Goal: Transaction & Acquisition: Purchase product/service

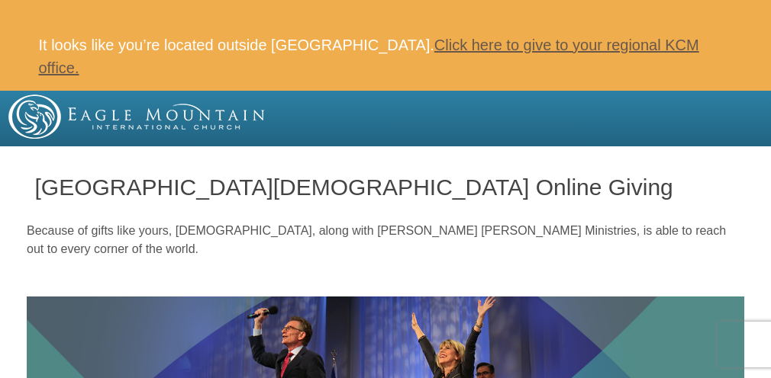
radio input "true"
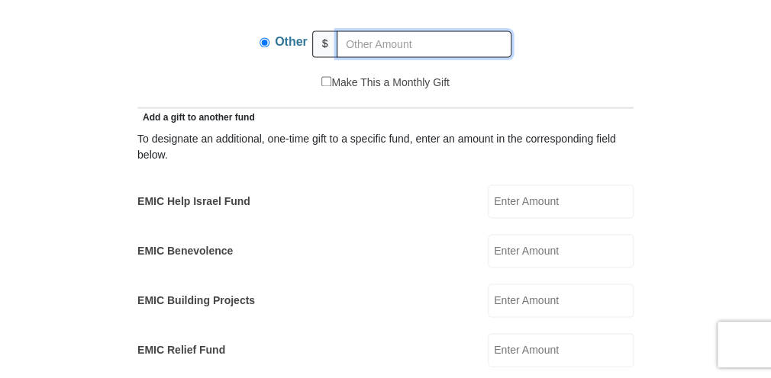
scroll to position [861, 0]
click at [521, 185] on input "EMIC Help Israel Fund" at bounding box center [561, 202] width 146 height 34
click at [517, 185] on input "EMIC Help Israel Fund" at bounding box center [561, 202] width 146 height 34
type input "5"
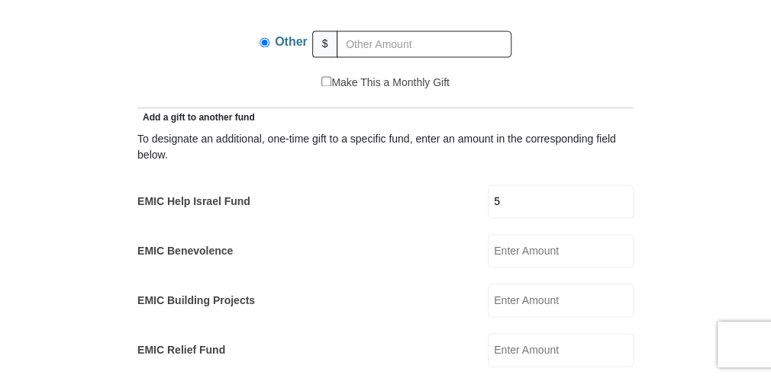
type input "5"
type input "10"
type input "Ann"
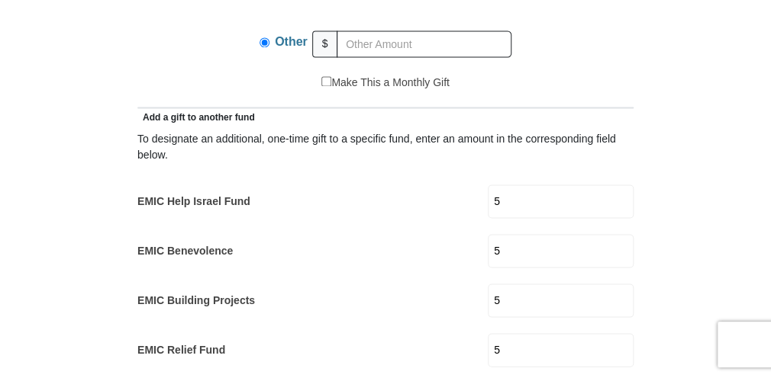
type input "Lambert"
type input "ann.lambert@live.ca"
select select "CA"
type input "631 Old Broad Cove Road"
type input "Portugal Cove-St Philips"
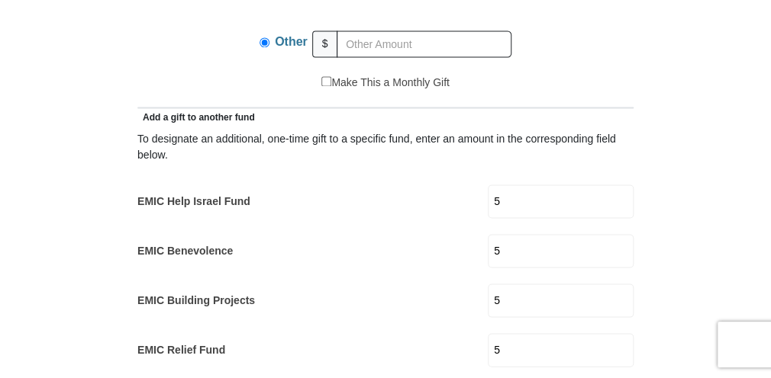
type input "A1M 2A4"
type input "7098952183"
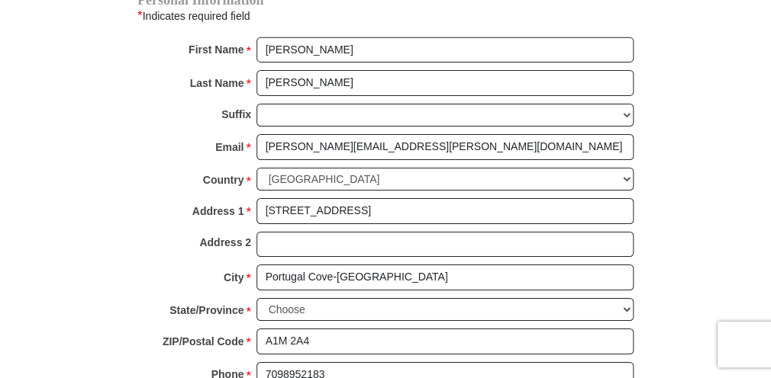
scroll to position [1716, 0]
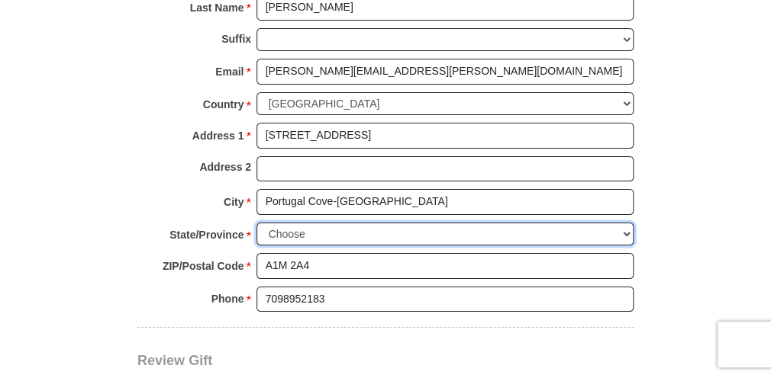
click at [333, 223] on select "Choose Alberta British Columbia Manitoba New Brunswick Newfoundland Northwest T…" at bounding box center [444, 235] width 377 height 24
click at [337, 223] on select "Choose Alberta British Columbia Manitoba New Brunswick Newfoundland Northwest T…" at bounding box center [444, 235] width 377 height 24
click at [336, 223] on select "Choose Alberta British Columbia Manitoba New Brunswick Newfoundland Northwest T…" at bounding box center [444, 235] width 377 height 24
select select "NL"
click at [256, 223] on select "Choose Alberta British Columbia Manitoba New Brunswick Newfoundland Northwest T…" at bounding box center [444, 235] width 377 height 24
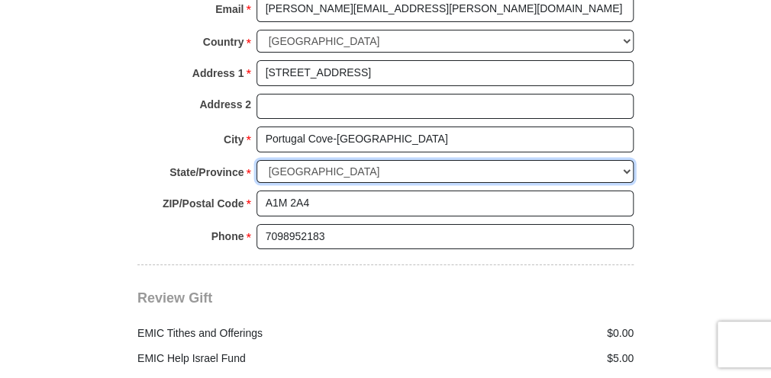
scroll to position [2082, 0]
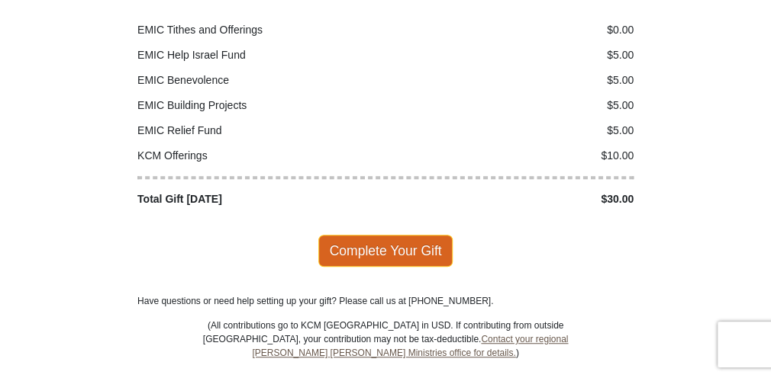
click at [399, 235] on span "Complete Your Gift" at bounding box center [385, 251] width 135 height 32
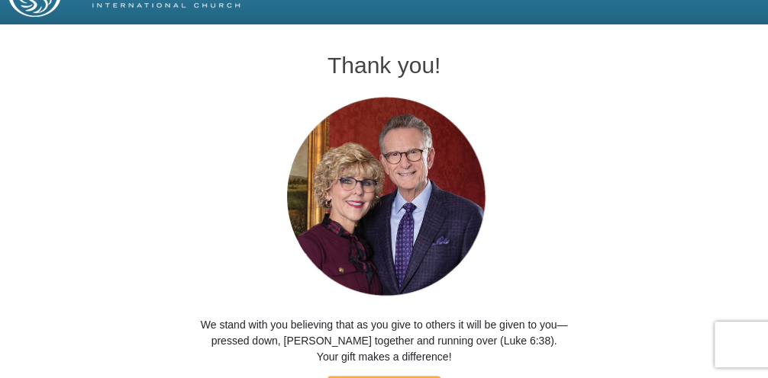
scroll to position [189, 0]
